Goal: Task Accomplishment & Management: Use online tool/utility

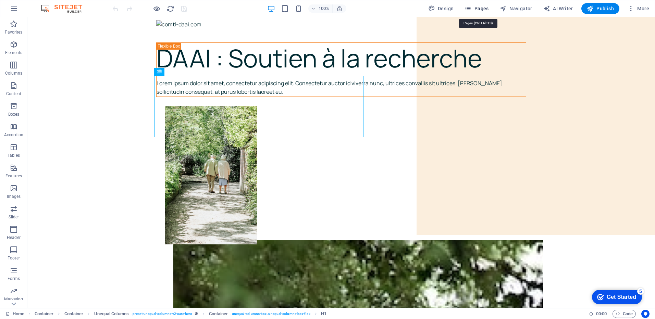
click at [479, 10] on span "Pages" at bounding box center [477, 8] width 24 height 7
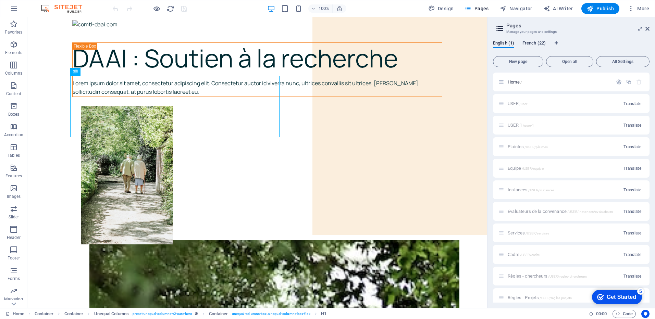
click at [528, 45] on span "French (22)" at bounding box center [534, 44] width 23 height 10
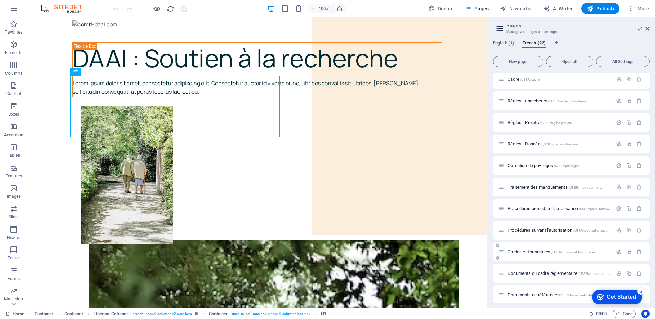
scroll to position [206, 0]
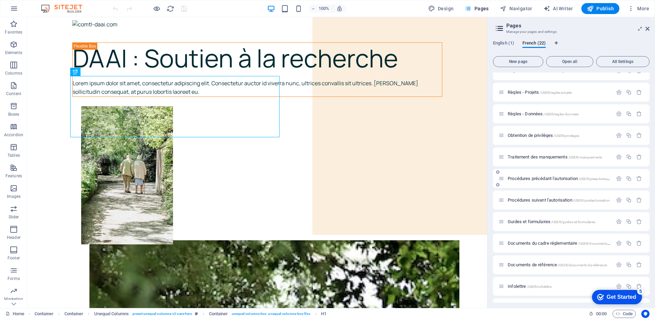
click at [533, 180] on span "Procédures précédant l'autorisation /USER/preautorisation" at bounding box center [561, 178] width 106 height 5
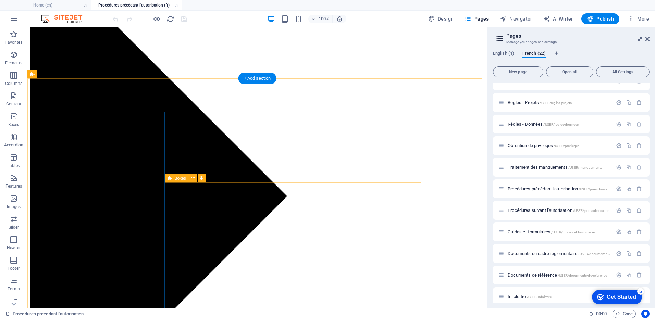
scroll to position [1508, 0]
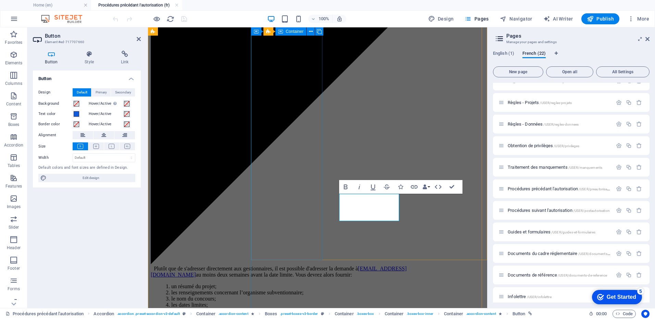
scroll to position [1510, 0]
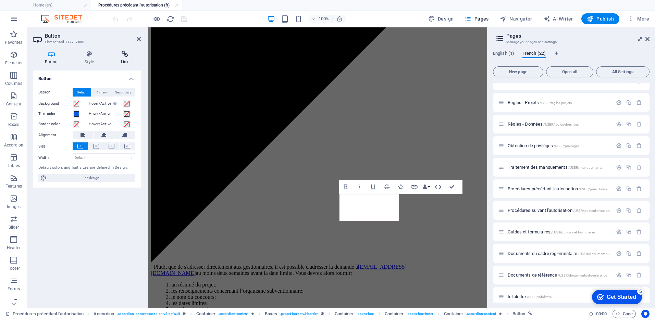
click at [131, 54] on icon at bounding box center [125, 54] width 32 height 7
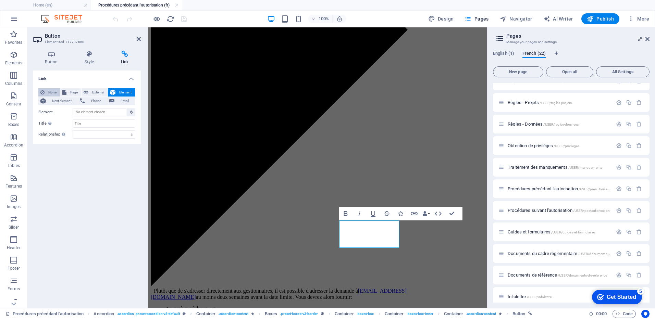
scroll to position [1481, 0]
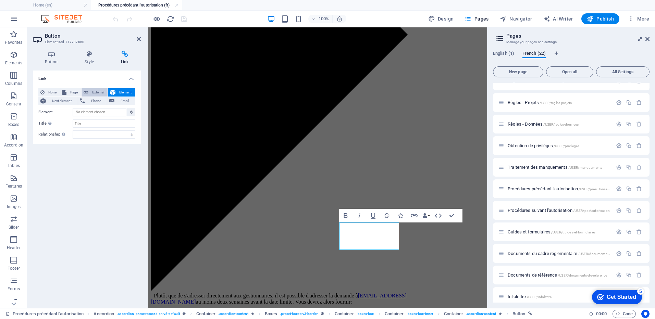
click at [94, 91] on span "External" at bounding box center [97, 92] width 15 height 8
select select "blank"
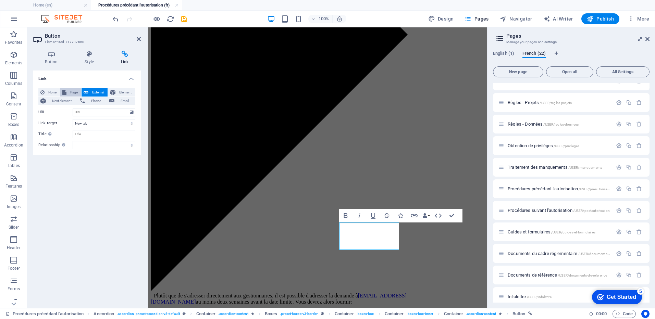
click at [69, 95] on span "Page" at bounding box center [74, 92] width 11 height 8
select select
click at [46, 91] on button "None" at bounding box center [49, 92] width 22 height 8
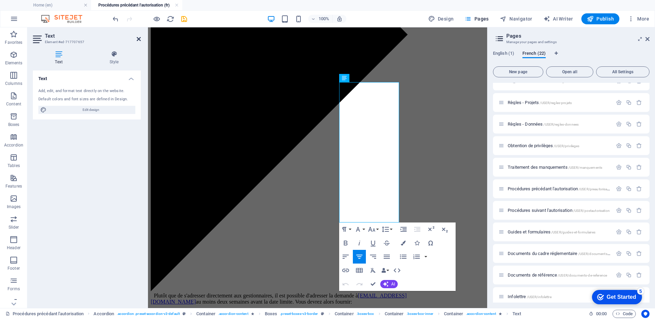
click at [136, 40] on header "Text Element #ed-717707657" at bounding box center [87, 36] width 108 height 18
click at [140, 39] on icon at bounding box center [139, 38] width 4 height 5
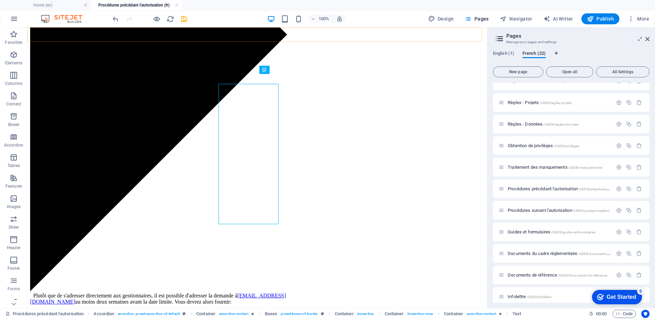
scroll to position [1479, 0]
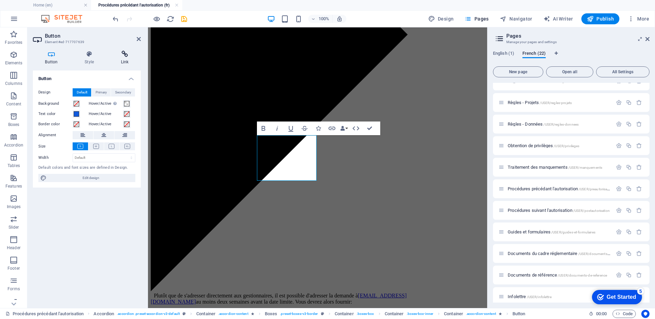
click at [130, 53] on icon at bounding box center [125, 54] width 32 height 7
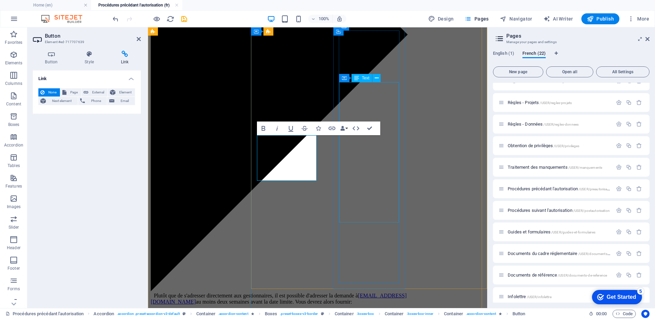
drag, startPoint x: 372, startPoint y: 209, endPoint x: 492, endPoint y: 209, distance: 120.3
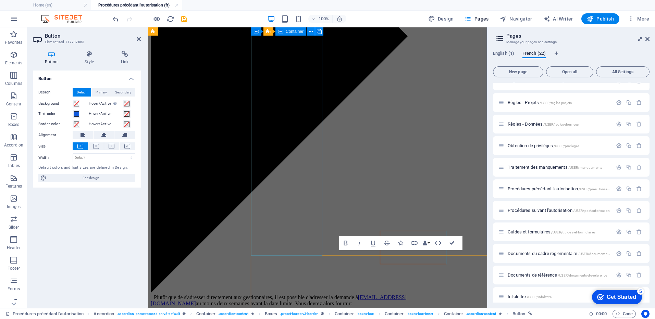
scroll to position [1481, 0]
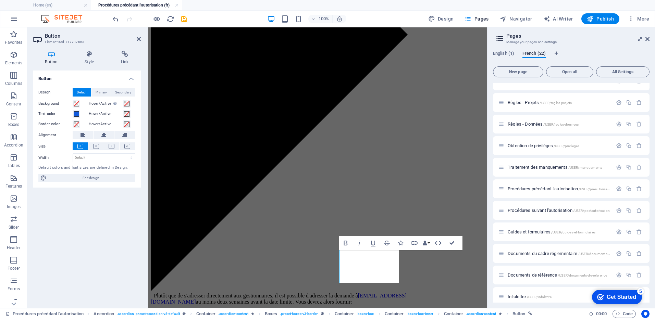
click at [118, 50] on div "Button Style Link Button Design Default Primary Secondary Background Hover/Acti…" at bounding box center [86, 176] width 119 height 263
click at [121, 55] on icon at bounding box center [125, 54] width 32 height 7
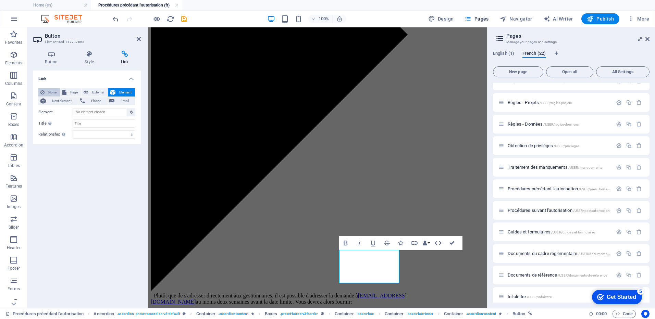
click at [50, 92] on span "None" at bounding box center [52, 92] width 11 height 8
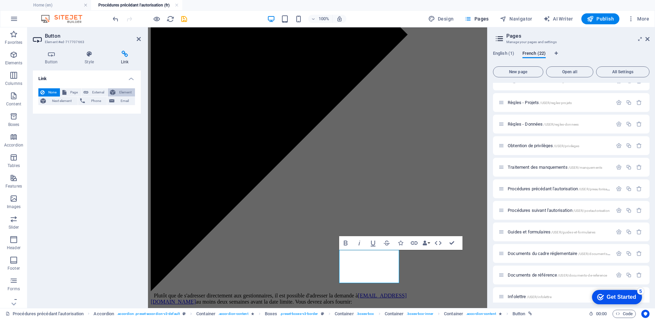
click at [118, 88] on span "Element" at bounding box center [125, 92] width 15 height 8
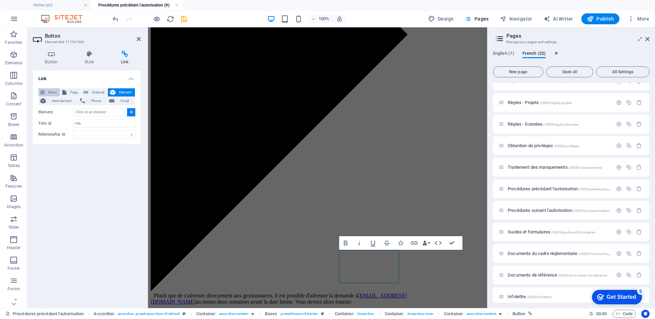
click at [49, 90] on span "None" at bounding box center [52, 92] width 11 height 8
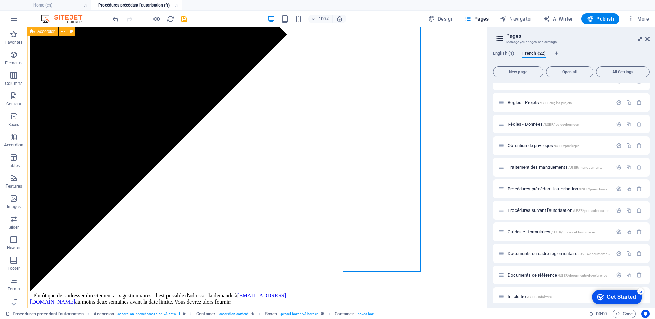
scroll to position [1479, 0]
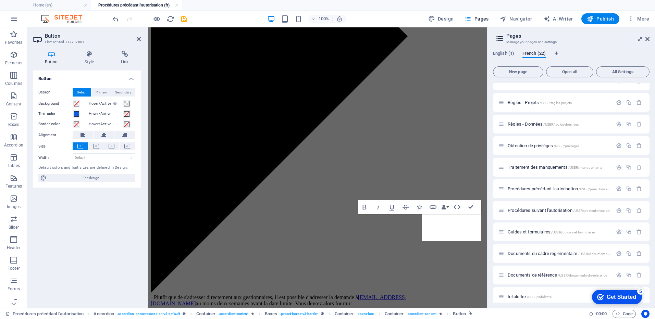
scroll to position [1481, 0]
click at [123, 56] on icon at bounding box center [125, 54] width 32 height 7
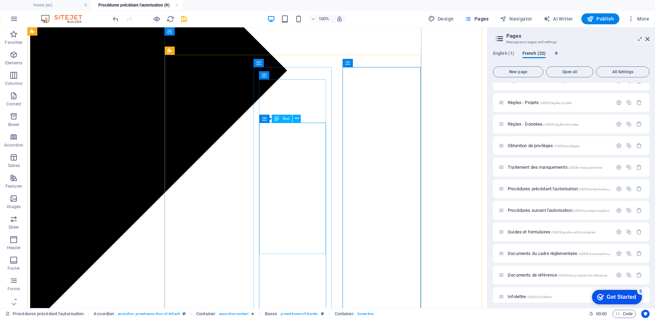
scroll to position [1274, 0]
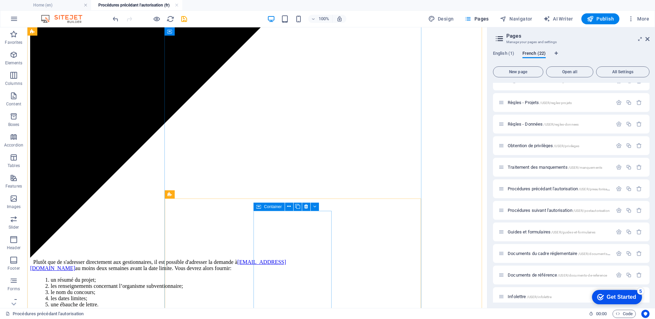
scroll to position [1616, 0]
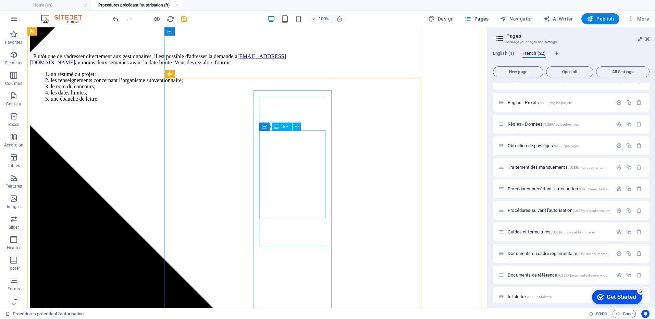
scroll to position [1754, 0]
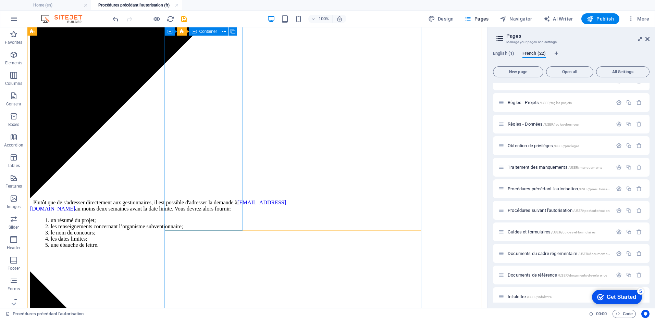
scroll to position [1651, 0]
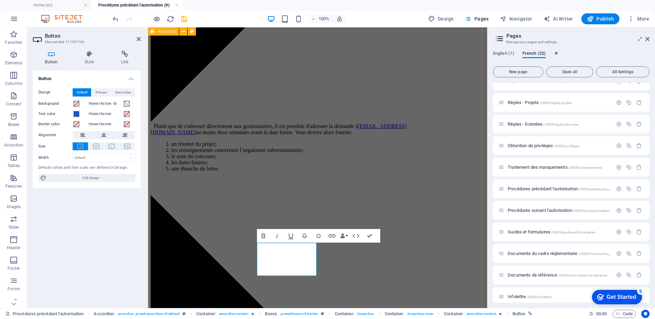
scroll to position [1652, 0]
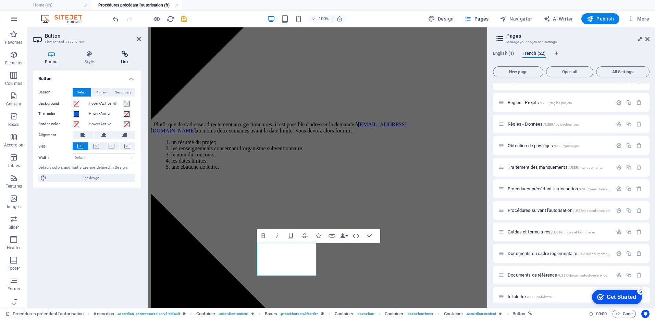
click at [128, 54] on icon at bounding box center [125, 54] width 32 height 7
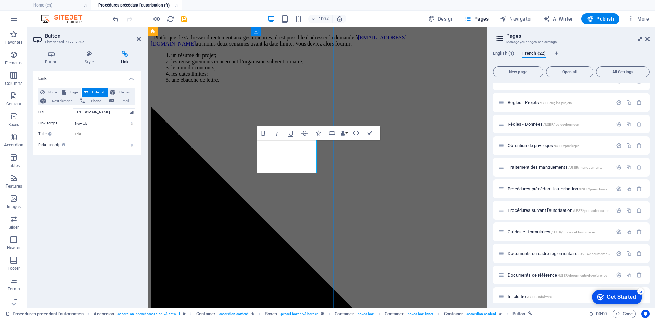
scroll to position [1755, 0]
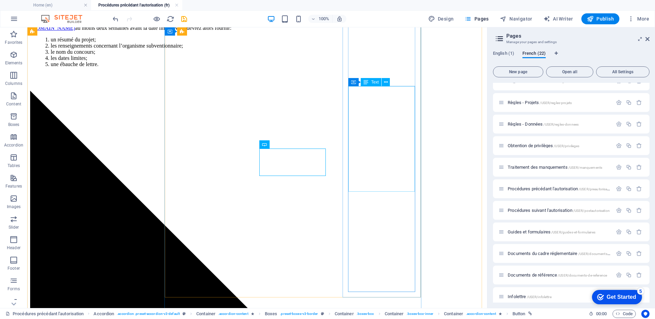
scroll to position [1736, 0]
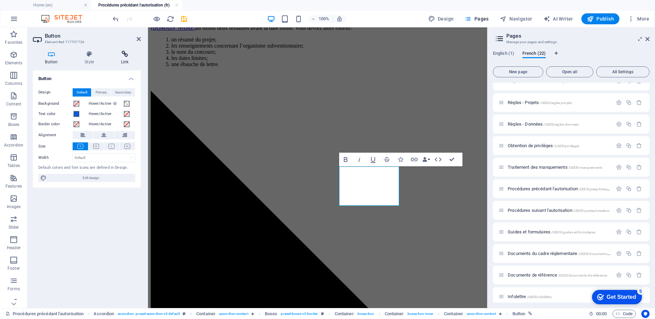
click at [124, 56] on icon at bounding box center [125, 54] width 32 height 7
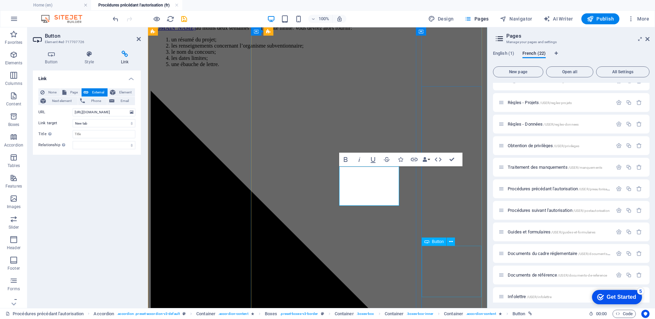
click at [459, 238] on div "Button" at bounding box center [441, 242] width 38 height 9
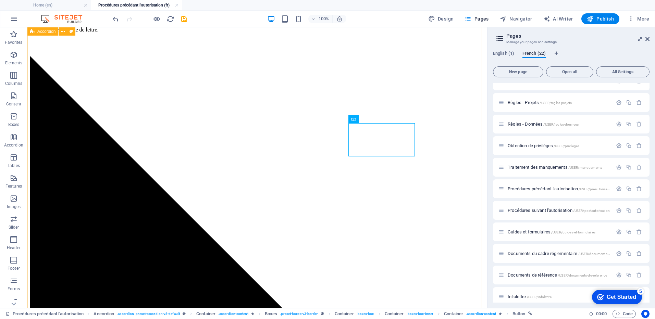
scroll to position [1805, 0]
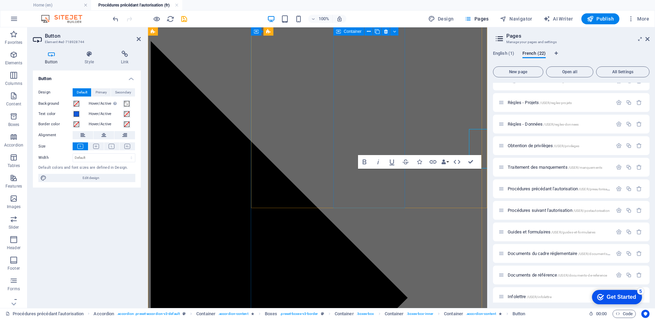
scroll to position [1832, 0]
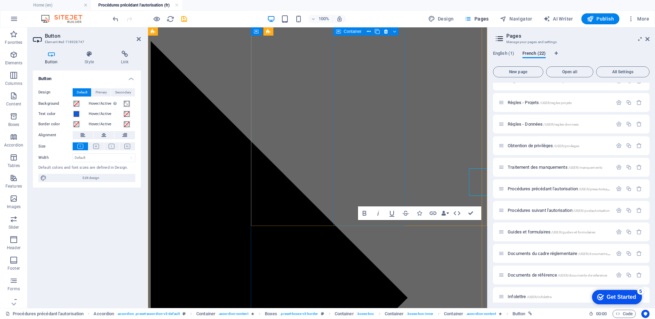
scroll to position [1832, 0]
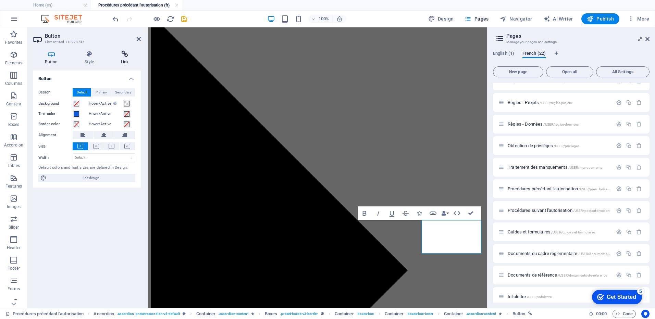
click at [124, 61] on h4 "Link" at bounding box center [125, 58] width 32 height 14
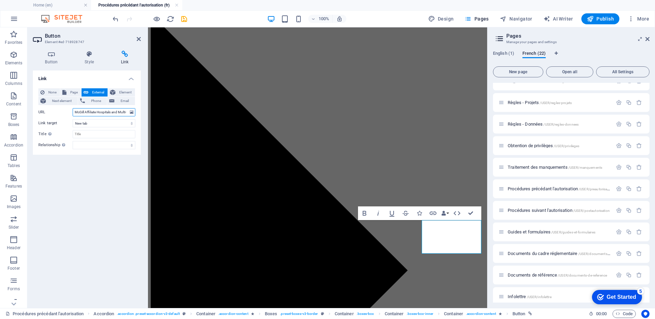
click at [102, 112] on input "McGill Affiliate Hospitals and Multi-Centre Research | Research Ethics (IRB) - …" at bounding box center [104, 112] width 63 height 8
click at [114, 114] on input "McGill Affiliate Hospitals and Multi-Centre Research | Research Ethics (IRB) - …" at bounding box center [104, 112] width 63 height 8
paste input "[URL][DOMAIN_NAME]"
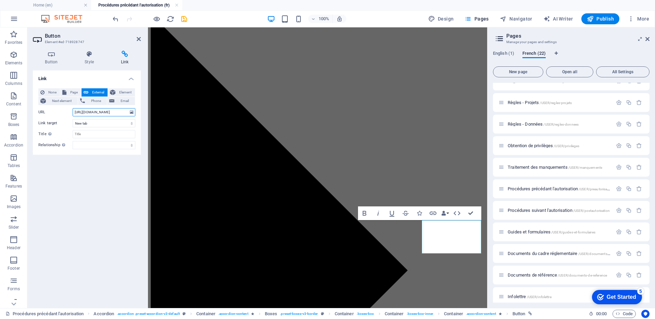
scroll to position [0, 61]
type input "[URL][DOMAIN_NAME]"
click at [58, 126] on label "Link target" at bounding box center [55, 123] width 34 height 8
click at [73, 126] on select "New tab Same tab Overlay" at bounding box center [104, 123] width 63 height 8
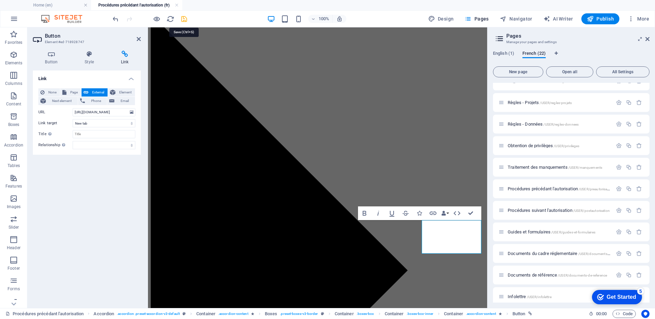
click at [186, 18] on icon "save" at bounding box center [184, 19] width 8 height 8
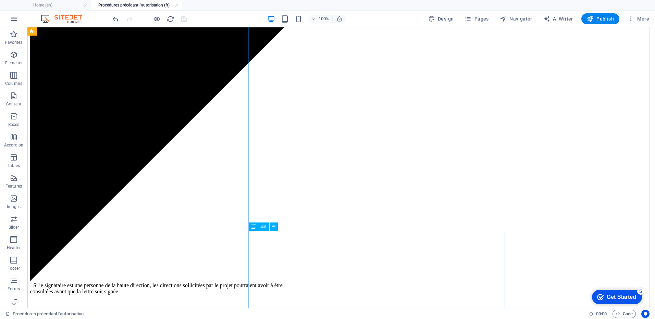
scroll to position [2079, 0]
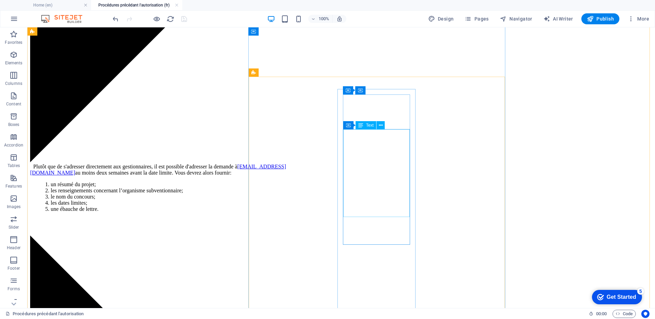
scroll to position [1462, 0]
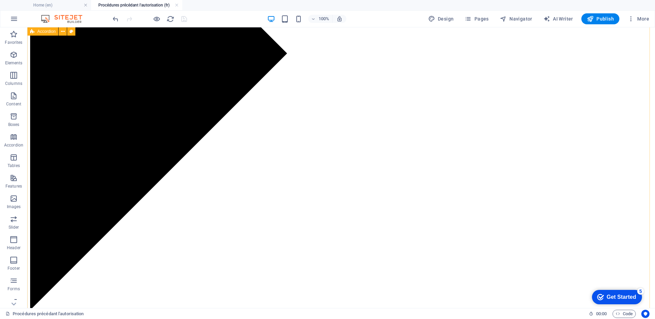
click at [592, 20] on icon "button" at bounding box center [590, 18] width 7 height 7
